Goal: Transaction & Acquisition: Download file/media

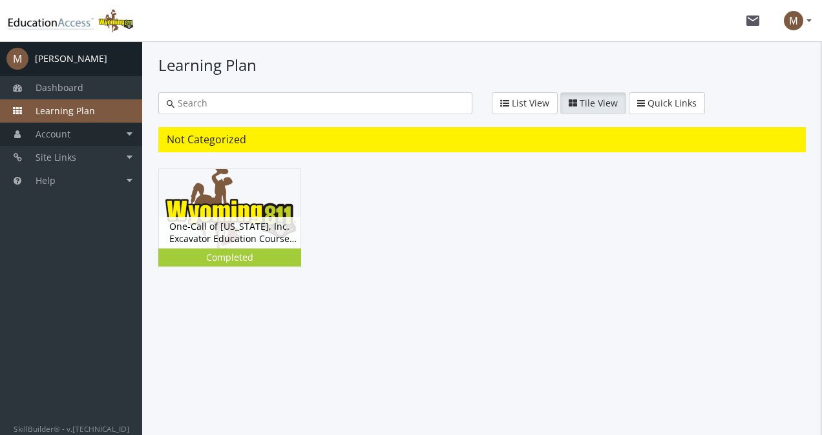
click at [87, 129] on link "Account" at bounding box center [71, 134] width 142 height 23
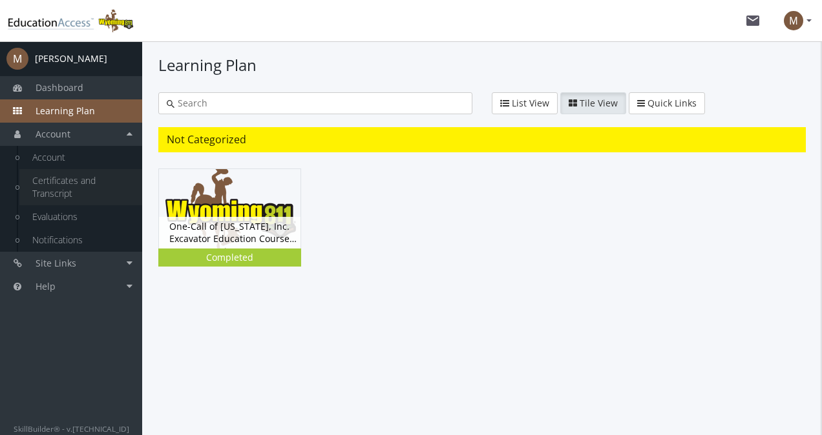
click at [59, 180] on link "Certificates and Transcript" at bounding box center [80, 187] width 123 height 36
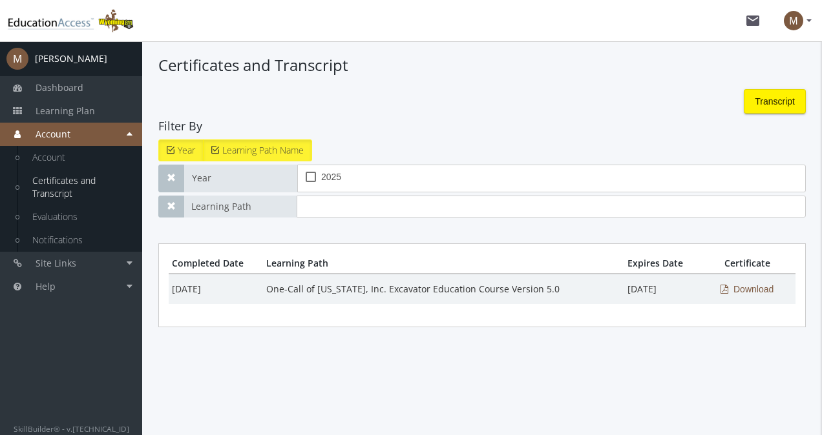
click at [747, 287] on span "Download" at bounding box center [753, 289] width 40 height 23
click at [710, 278] on button "Download" at bounding box center [747, 289] width 74 height 23
click at [439, 78] on app-certification-hub "Certificates and Transcript Transcript Filter By Year Learning Path Name Year […" at bounding box center [481, 190] width 647 height 273
